Goal: Task Accomplishment & Management: Manage account settings

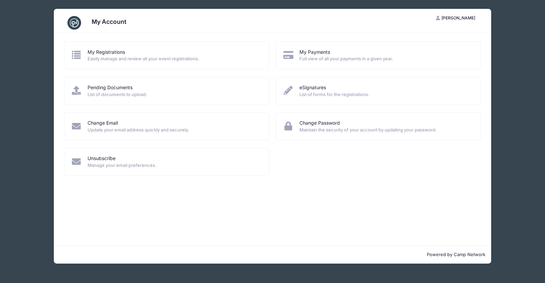
click at [287, 92] on icon at bounding box center [288, 90] width 11 height 9
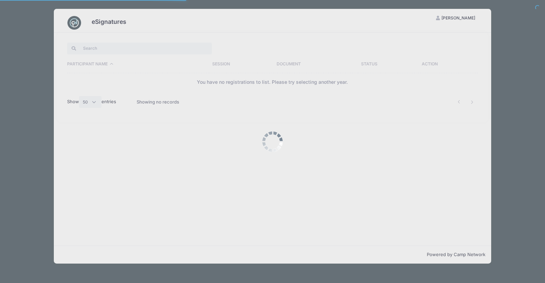
select select "50"
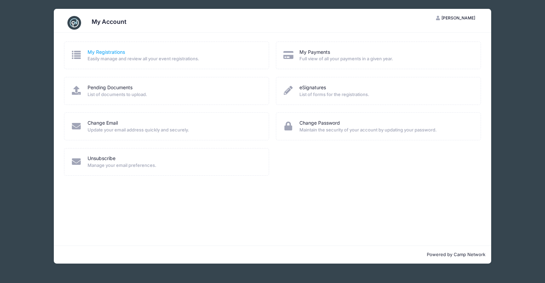
click at [106, 51] on link "My Registrations" at bounding box center [106, 52] width 37 height 7
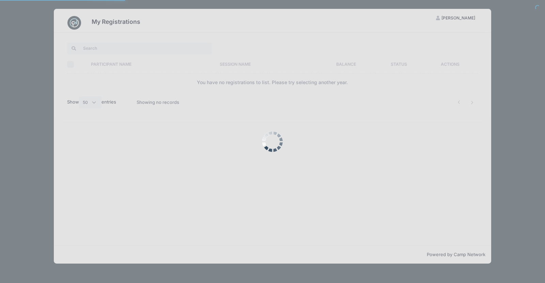
select select "50"
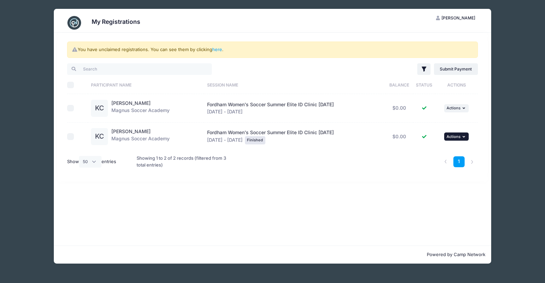
click at [459, 138] on span "Actions" at bounding box center [454, 136] width 14 height 5
click at [452, 166] on link "View Attachments" at bounding box center [437, 163] width 62 height 13
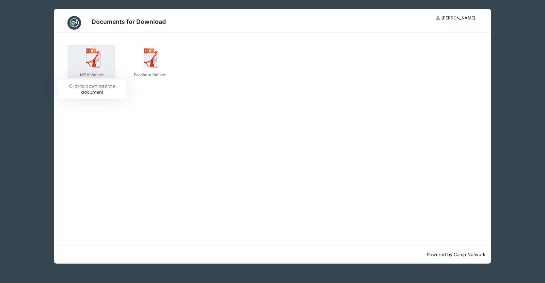
click at [97, 56] on img at bounding box center [93, 58] width 22 height 22
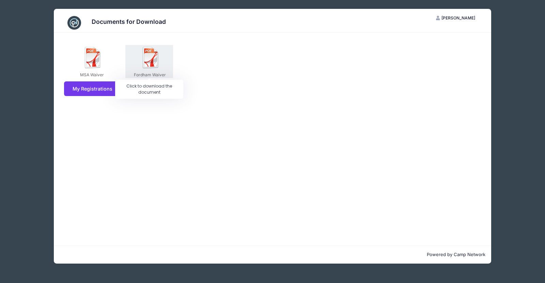
click at [159, 60] on img at bounding box center [151, 58] width 22 height 22
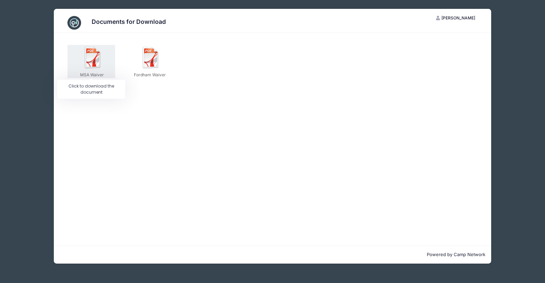
click at [102, 63] on img at bounding box center [93, 58] width 22 height 22
click at [90, 62] on img at bounding box center [93, 58] width 22 height 22
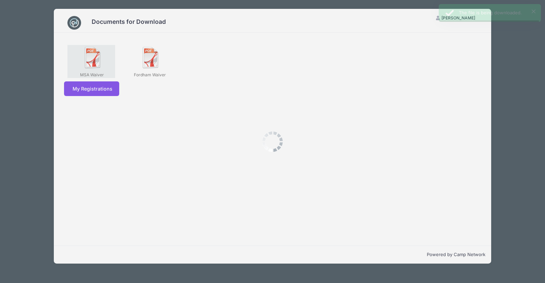
click at [90, 62] on div at bounding box center [272, 141] width 545 height 283
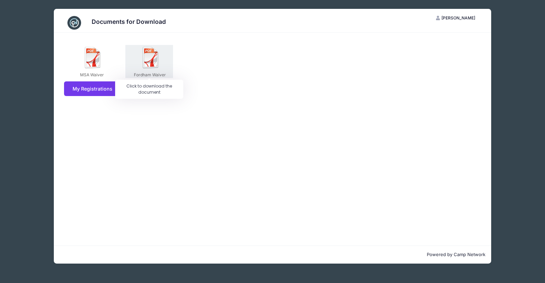
click at [153, 56] on img at bounding box center [151, 58] width 22 height 22
click at [0, 0] on div at bounding box center [0, 0] width 0 height 0
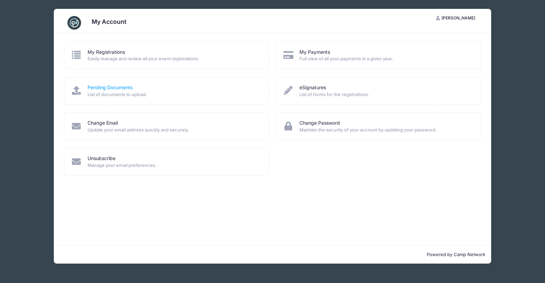
click at [106, 86] on link "Pending Documents" at bounding box center [110, 87] width 45 height 7
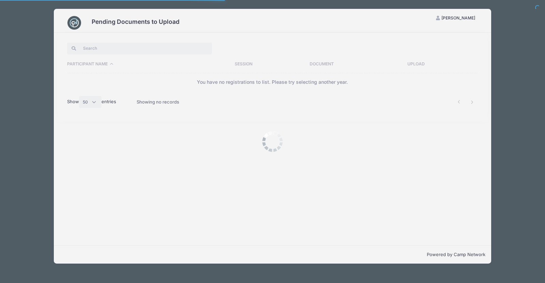
select select "50"
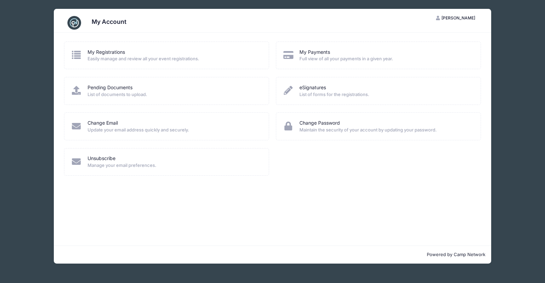
click at [499, 61] on div "My Account [PERSON_NAME] [PERSON_NAME] My Account Logout My Registrations Easil…" at bounding box center [272, 136] width 525 height 273
click at [47, 46] on div "My Account [PERSON_NAME] [PERSON_NAME] My Account Logout My Registrations Easil…" at bounding box center [272, 136] width 525 height 273
click at [117, 56] on span "Easily manage and review all your event registrations." at bounding box center [174, 59] width 172 height 7
click at [117, 54] on link "My Registrations" at bounding box center [106, 52] width 37 height 7
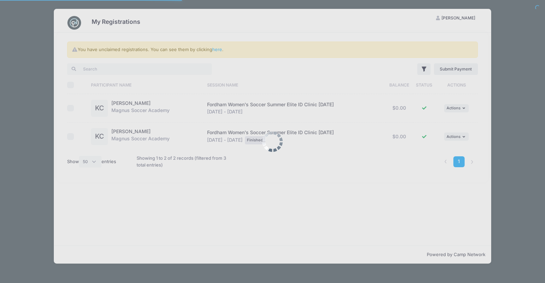
select select "50"
